Goal: Task Accomplishment & Management: Check status

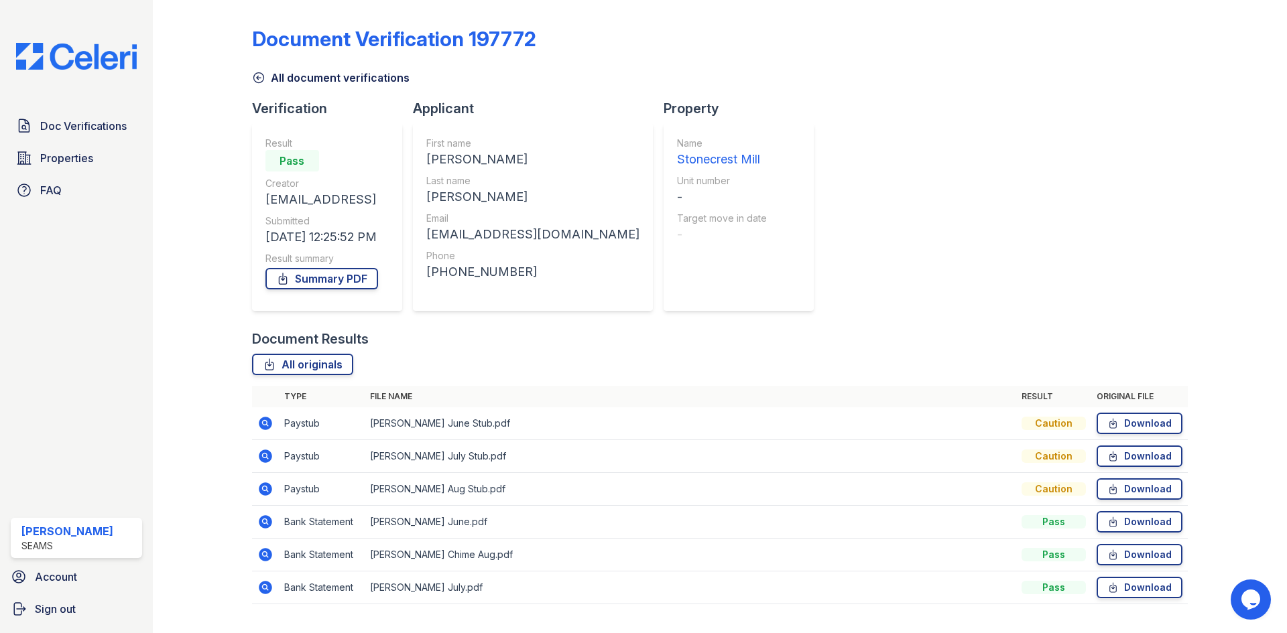
scroll to position [30, 0]
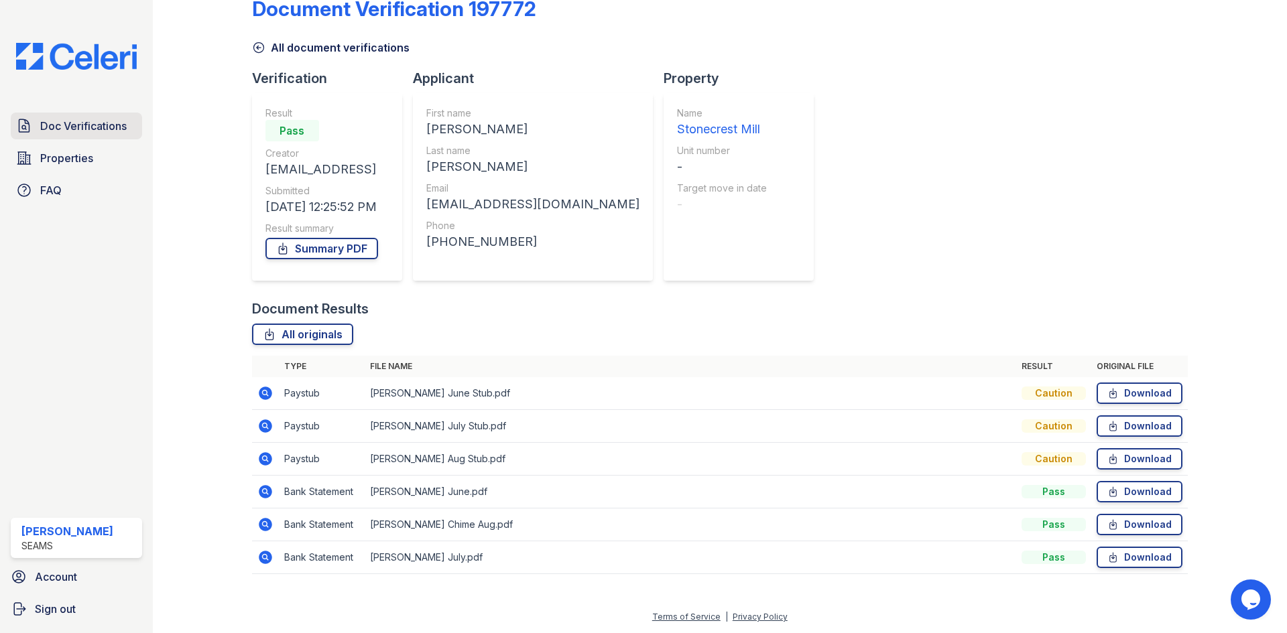
click at [63, 125] on span "Doc Verifications" at bounding box center [83, 126] width 86 height 16
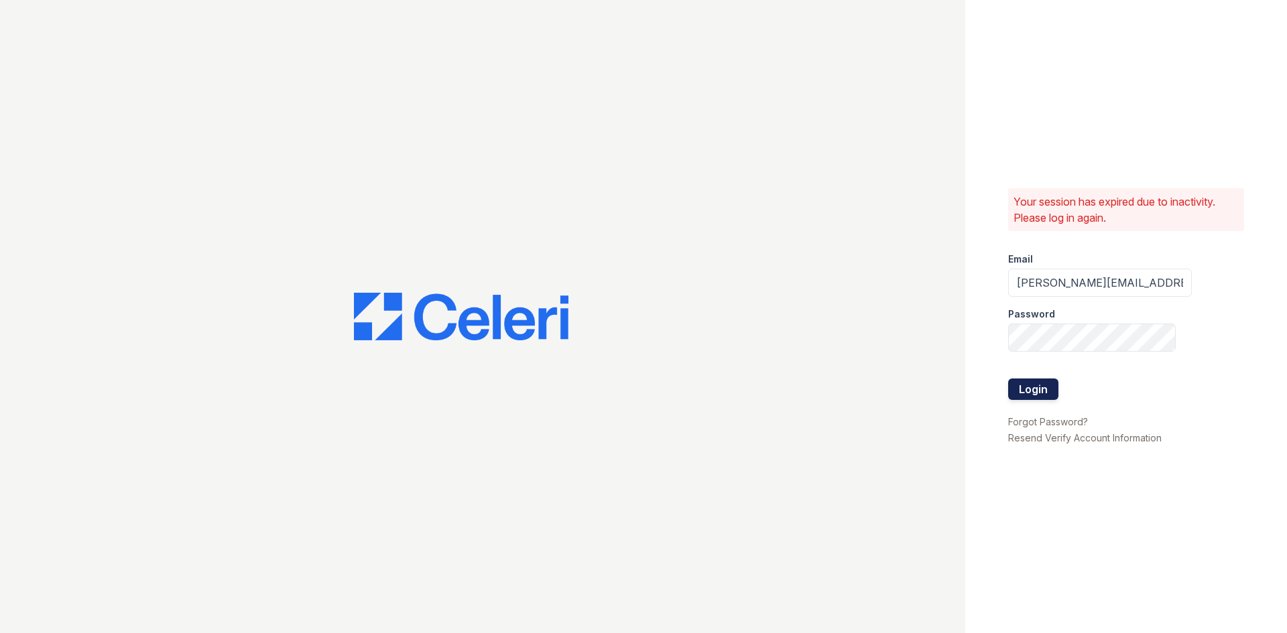
click at [1046, 385] on button "Login" at bounding box center [1033, 389] width 50 height 21
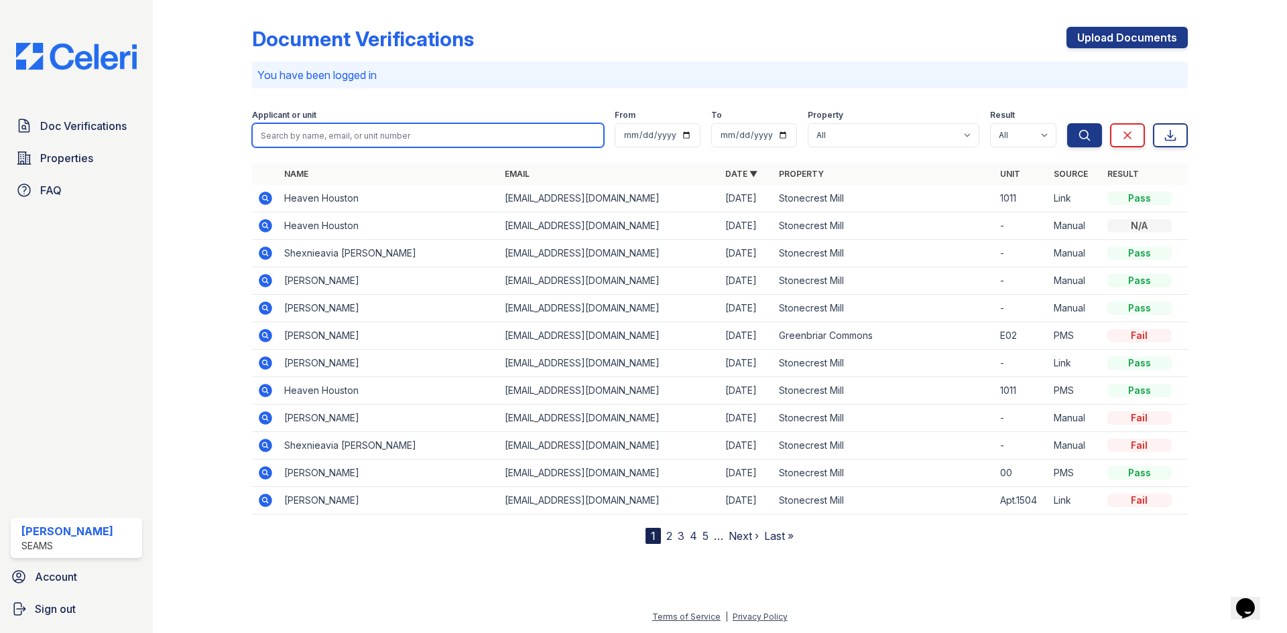
click at [467, 139] on input "search" at bounding box center [428, 135] width 352 height 24
type input "shanorri"
click at [1067, 123] on button "Search" at bounding box center [1084, 135] width 35 height 24
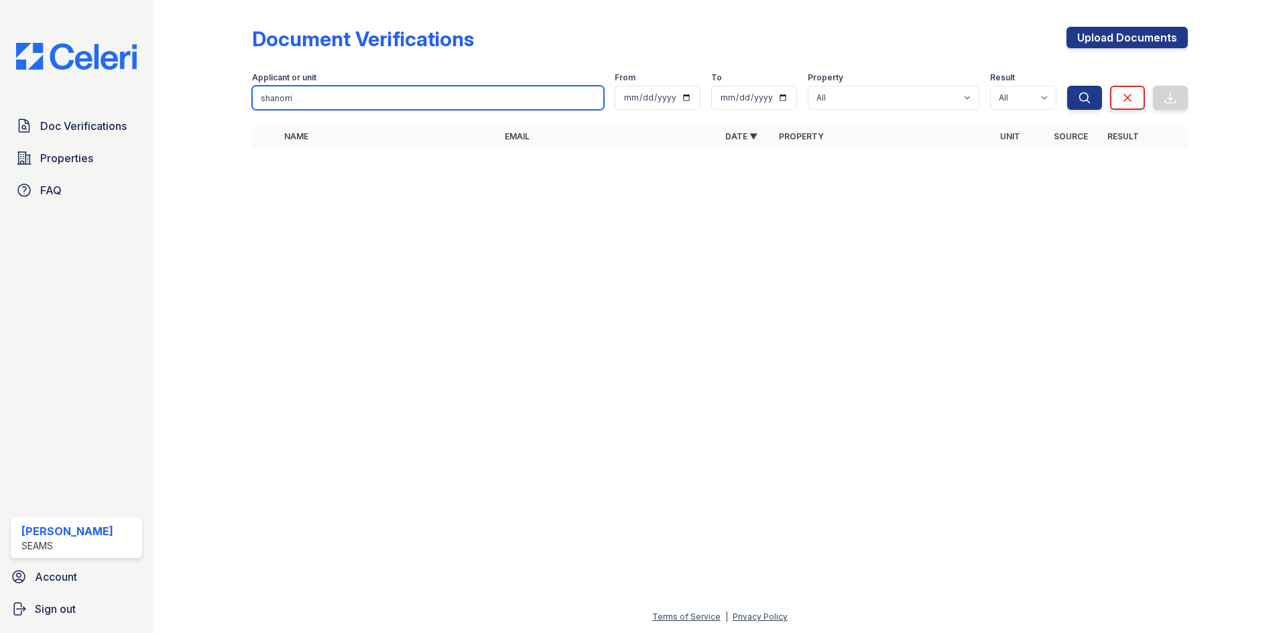
click at [407, 97] on input "shanorri" at bounding box center [428, 98] width 352 height 24
type input "carla"
click at [1067, 86] on button "Search" at bounding box center [1084, 98] width 35 height 24
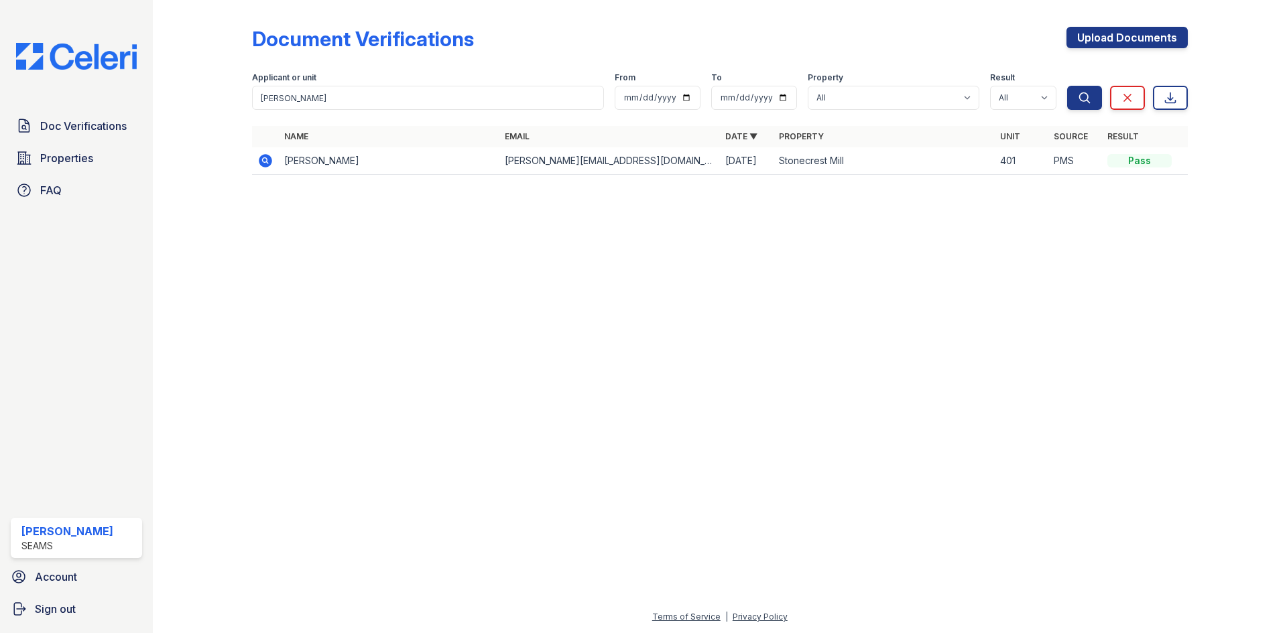
click at [266, 160] on icon at bounding box center [264, 159] width 3 height 3
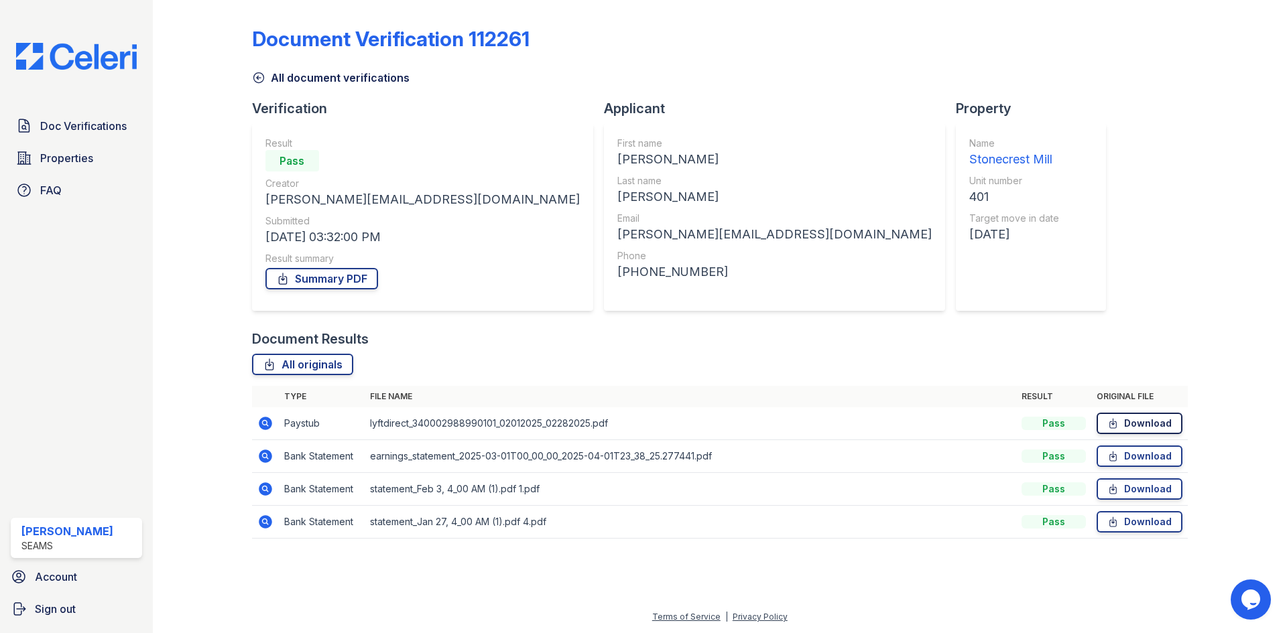
click at [1119, 424] on icon at bounding box center [1112, 423] width 11 height 13
click at [1124, 453] on link "Download" at bounding box center [1140, 456] width 86 height 21
click at [1116, 491] on icon at bounding box center [1112, 489] width 11 height 13
click at [1136, 519] on link "Download" at bounding box center [1140, 521] width 86 height 21
